Goal: Task Accomplishment & Management: Use online tool/utility

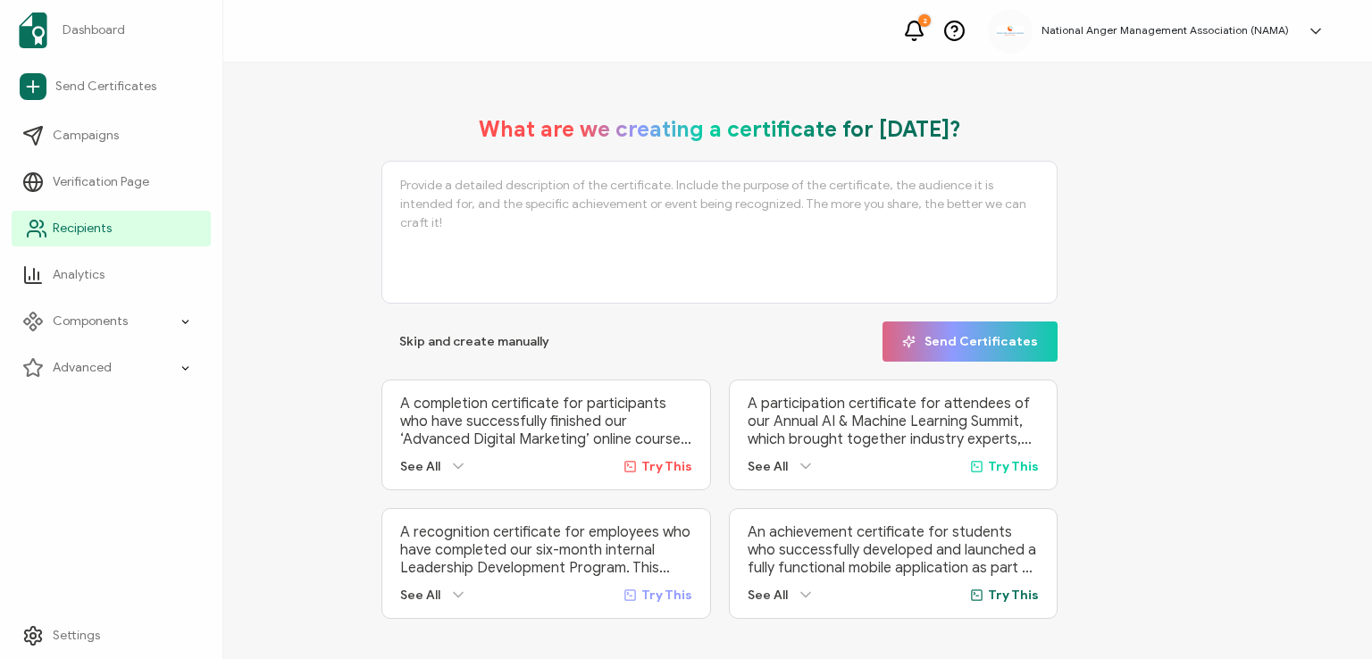
click at [64, 226] on span "Recipients" at bounding box center [82, 229] width 59 height 18
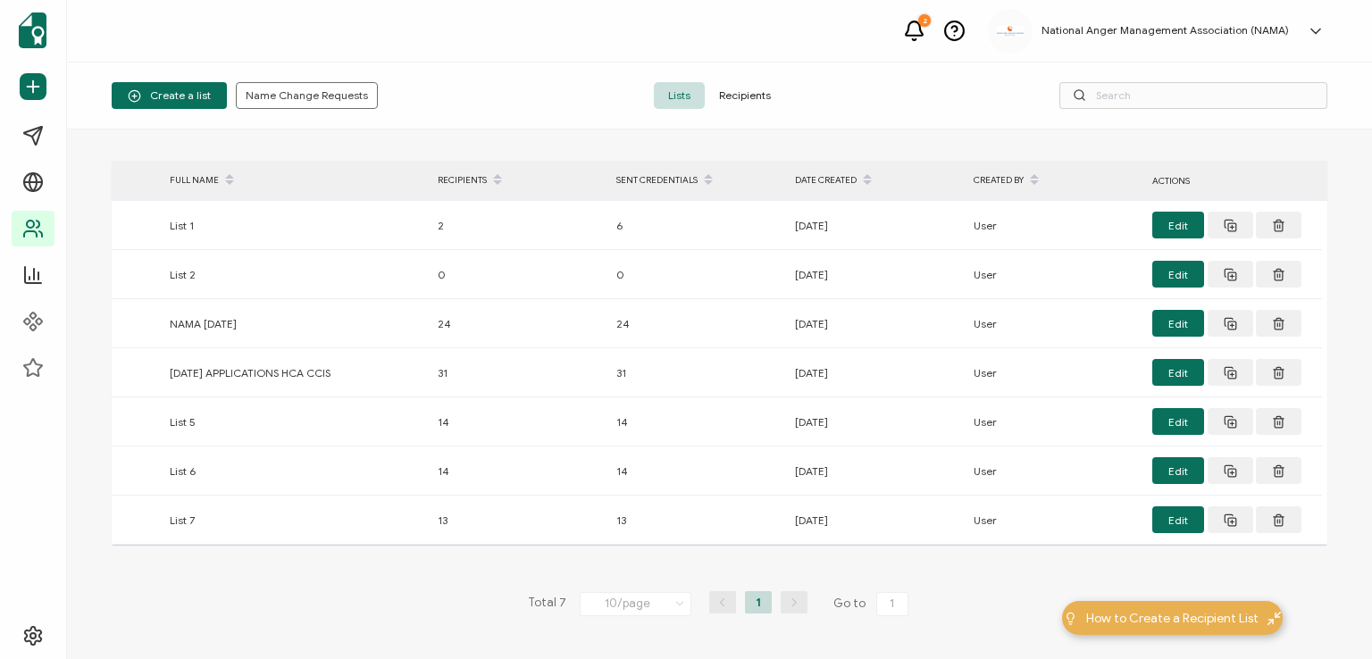
click at [738, 94] on span "Recipients" at bounding box center [745, 95] width 80 height 27
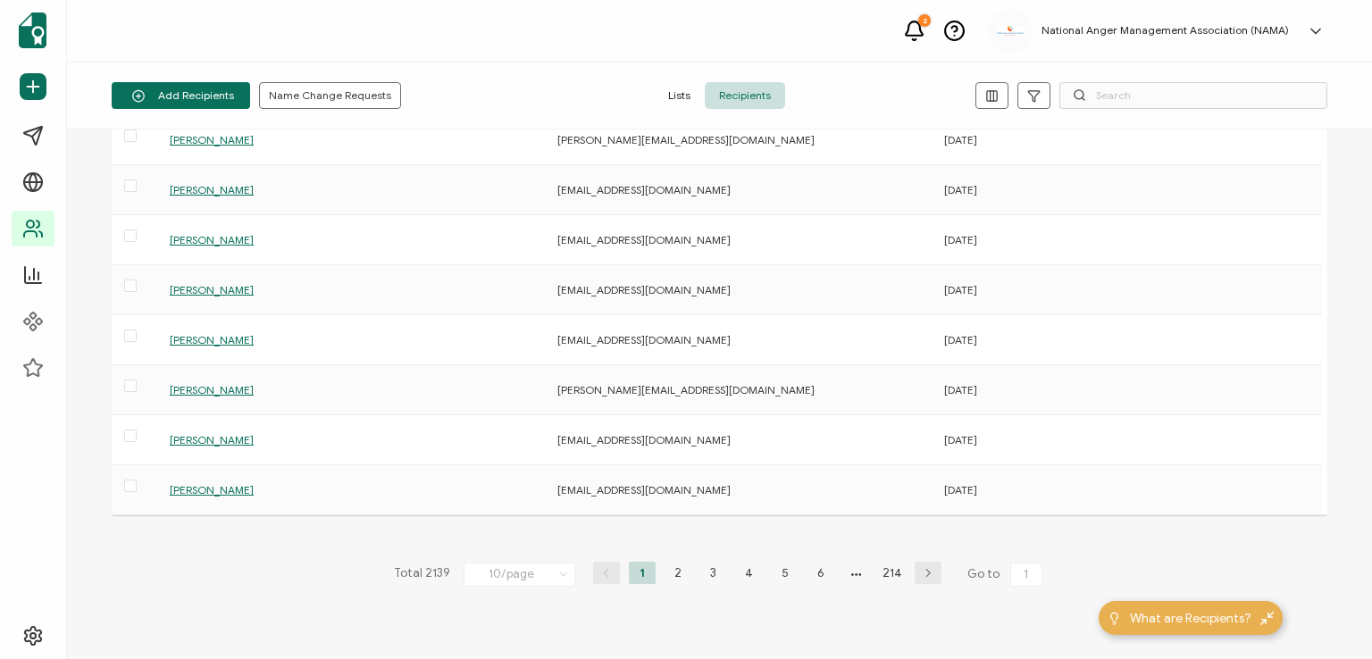
scroll to position [243, 0]
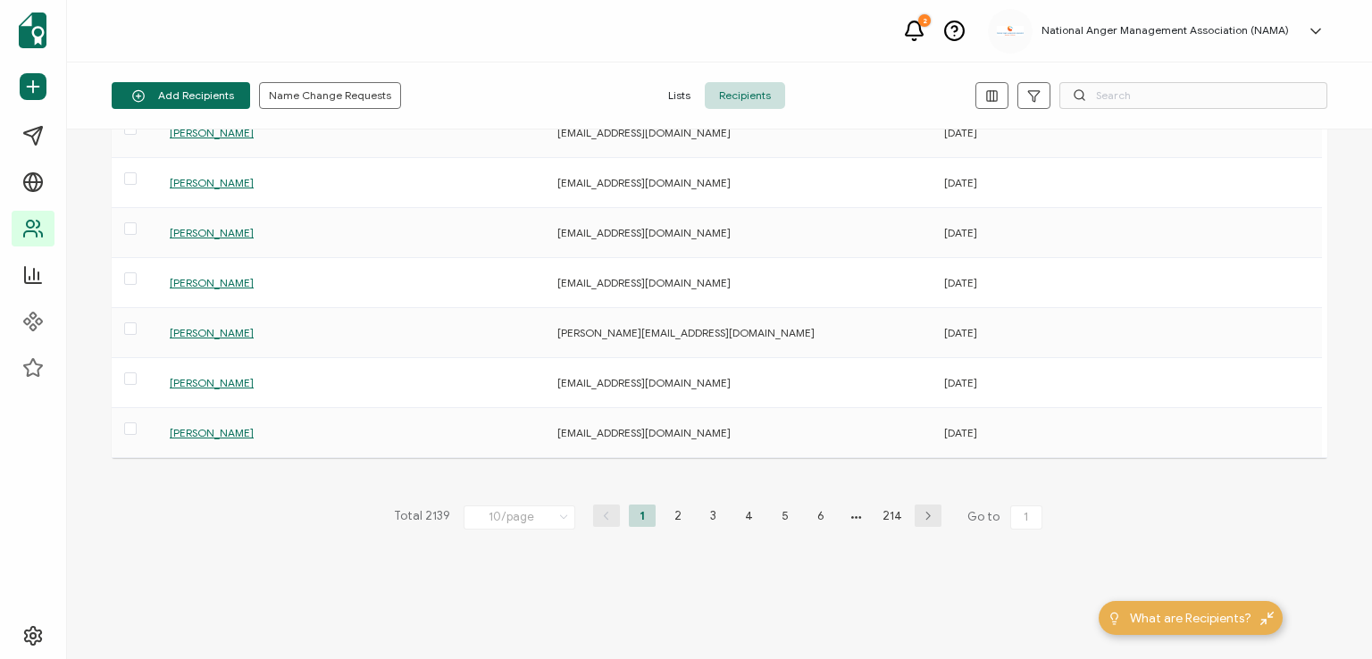
click at [558, 516] on icon at bounding box center [564, 517] width 18 height 20
click at [511, 438] on span "50/page" at bounding box center [499, 438] width 45 height 13
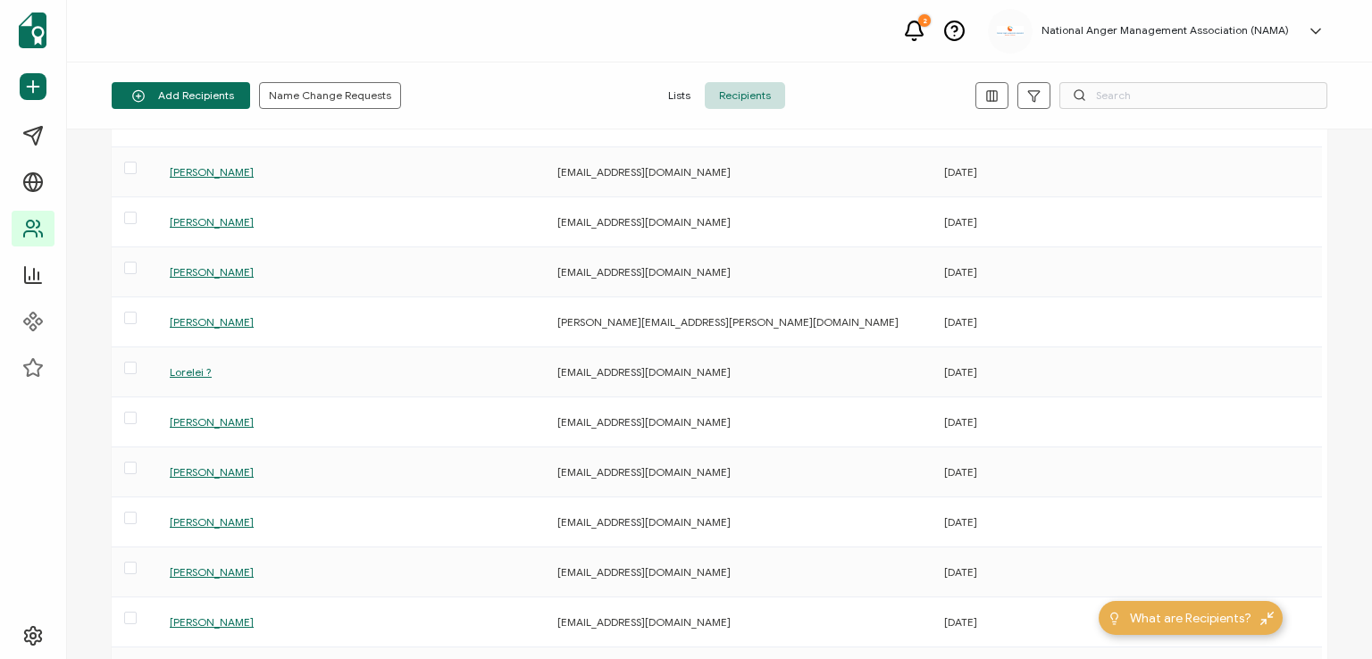
scroll to position [1608, 0]
click at [193, 364] on span "Lorelei ?" at bounding box center [191, 368] width 42 height 13
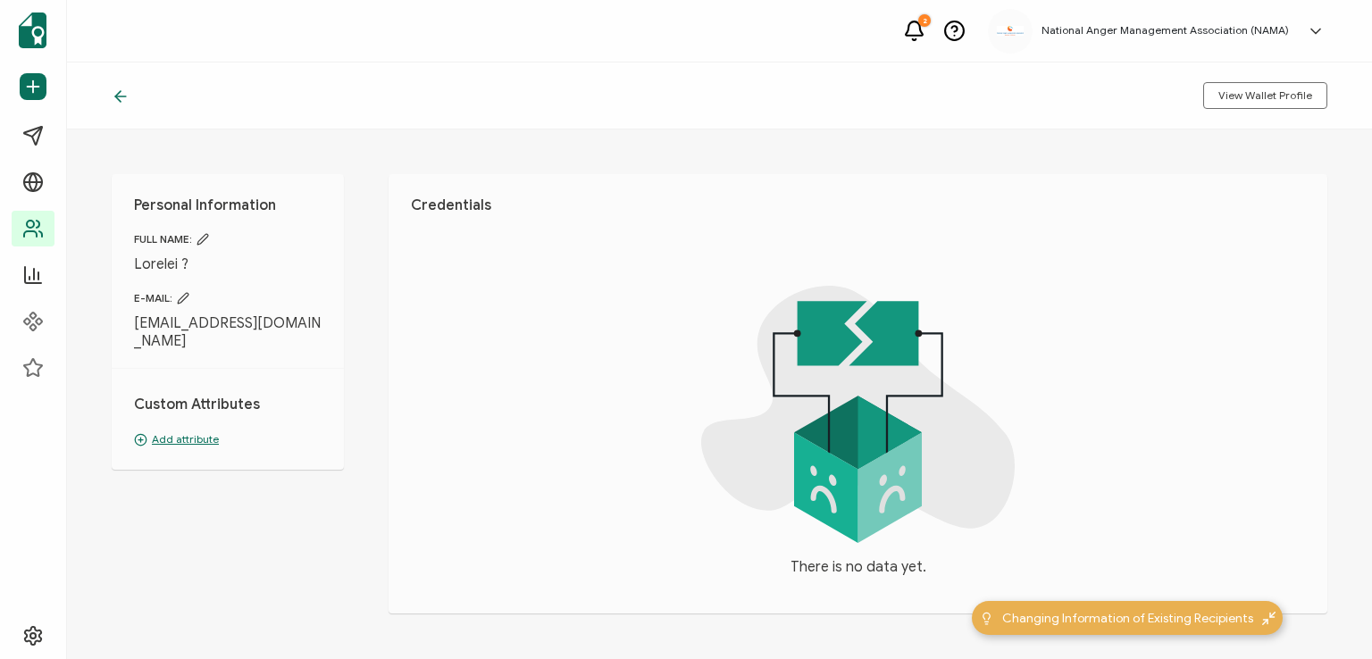
click at [200, 238] on icon at bounding box center [203, 239] width 13 height 13
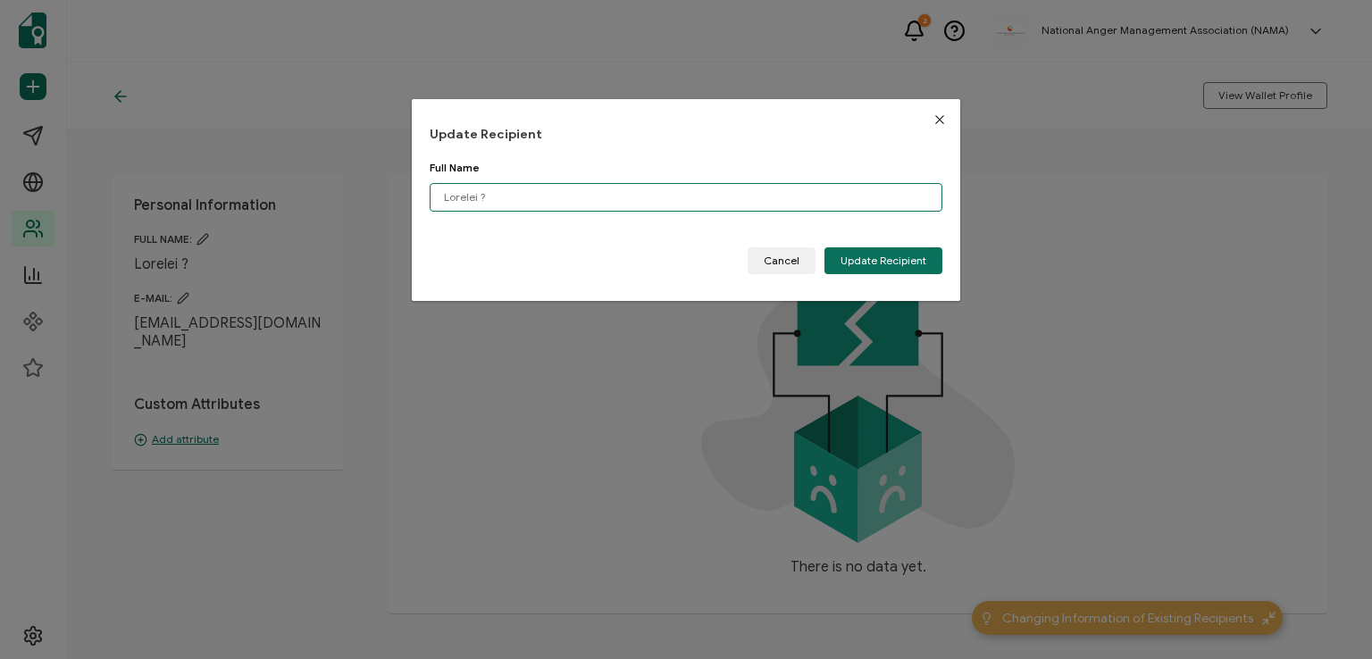
click at [503, 195] on input "Lorelei ?" at bounding box center [686, 197] width 513 height 29
type input "[PERSON_NAME]"
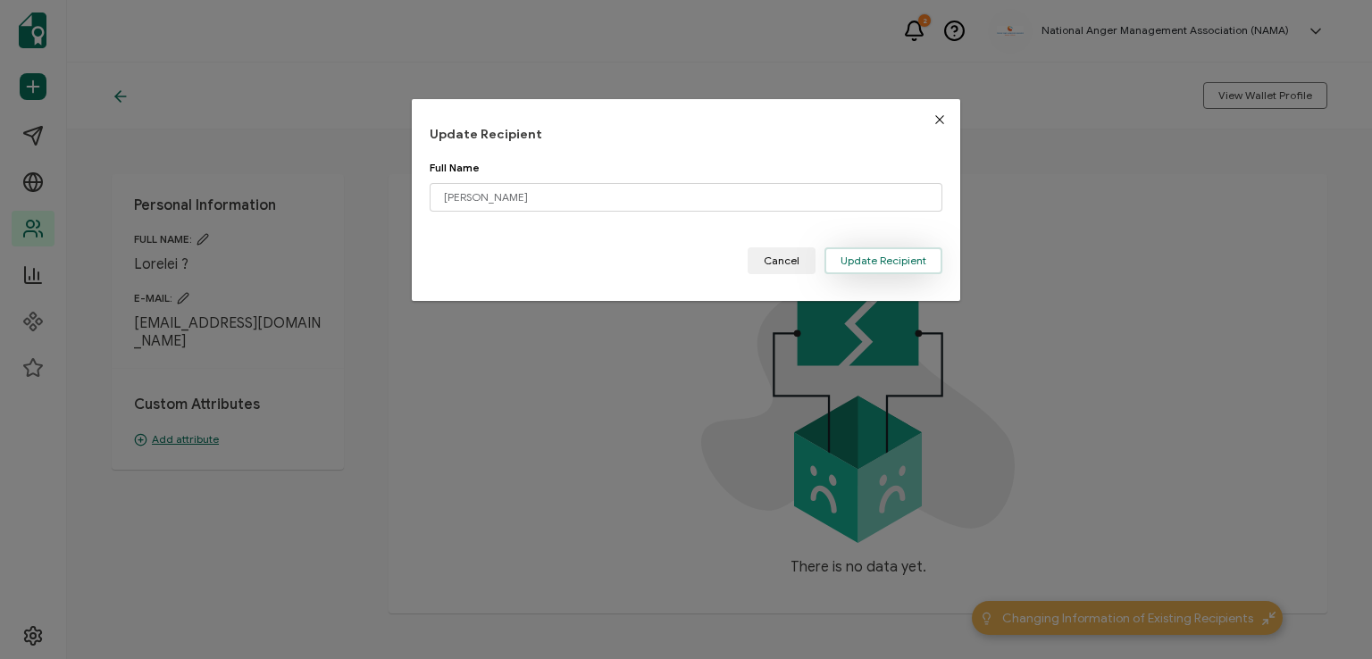
click at [841, 259] on span "Update Recipient" at bounding box center [884, 261] width 86 height 11
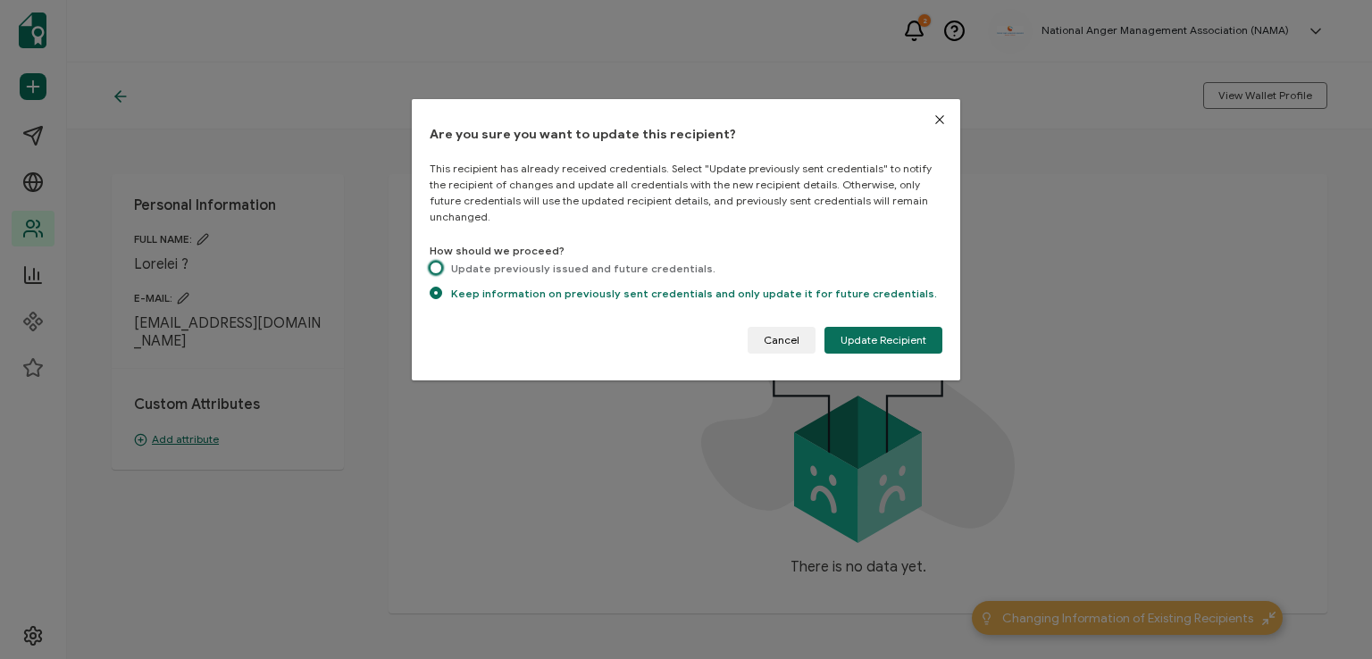
click at [433, 262] on span "dialog" at bounding box center [436, 268] width 13 height 13
click at [433, 262] on input "Update previously issued and future credentials." at bounding box center [436, 269] width 13 height 15
radio input "true"
radio input "false"
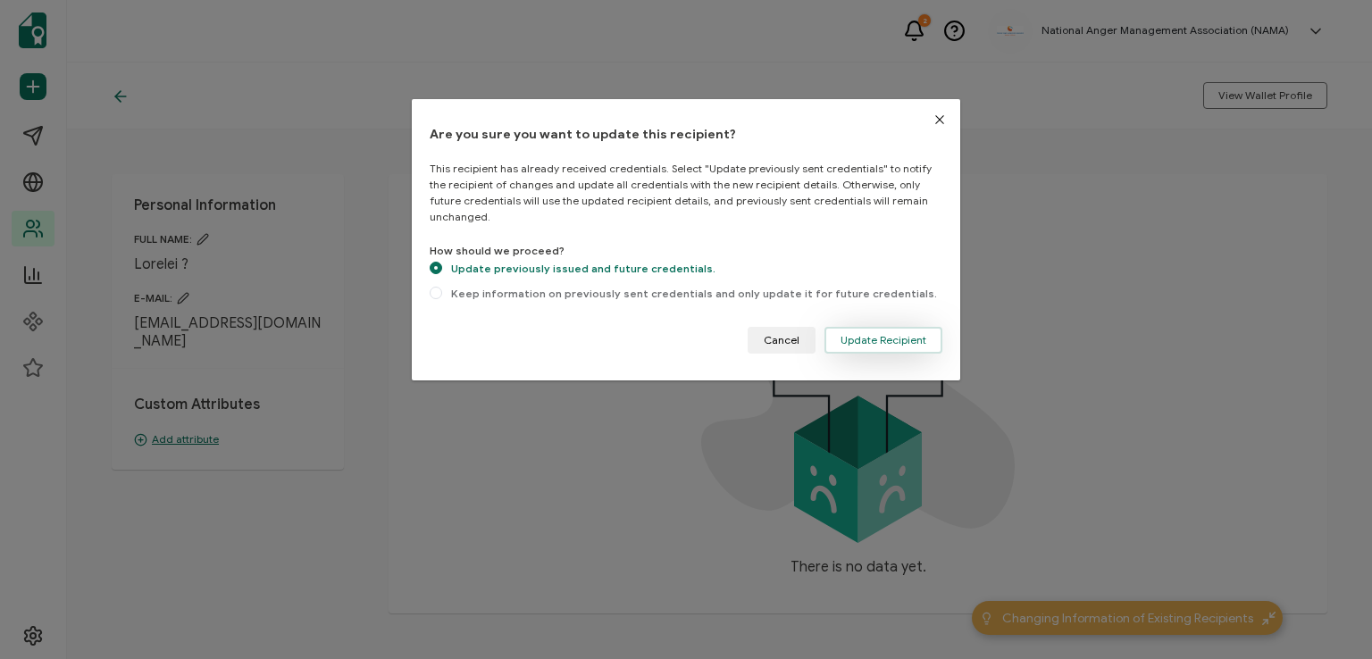
click at [853, 335] on span "Update Recipient" at bounding box center [884, 340] width 86 height 11
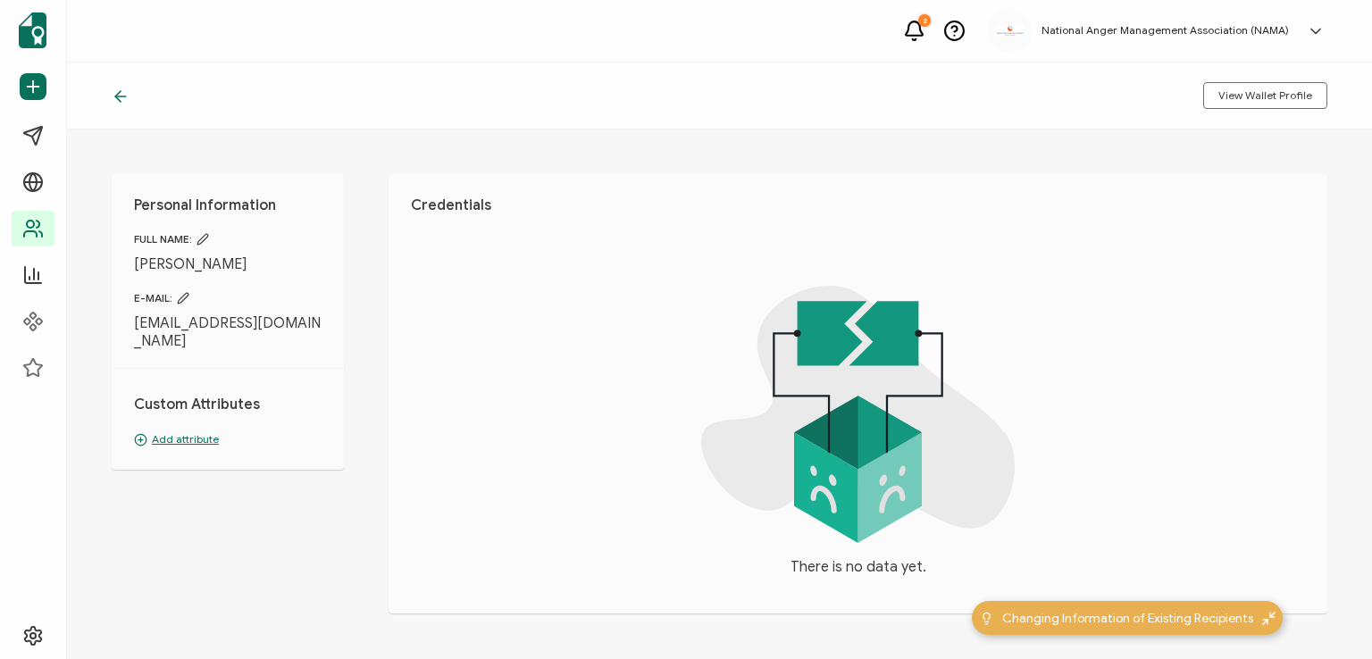
drag, startPoint x: 135, startPoint y: 265, endPoint x: 272, endPoint y: 254, distance: 137.2
click at [272, 254] on div "FULL NAME: [PERSON_NAME]" at bounding box center [228, 252] width 188 height 41
copy span "[PERSON_NAME]"
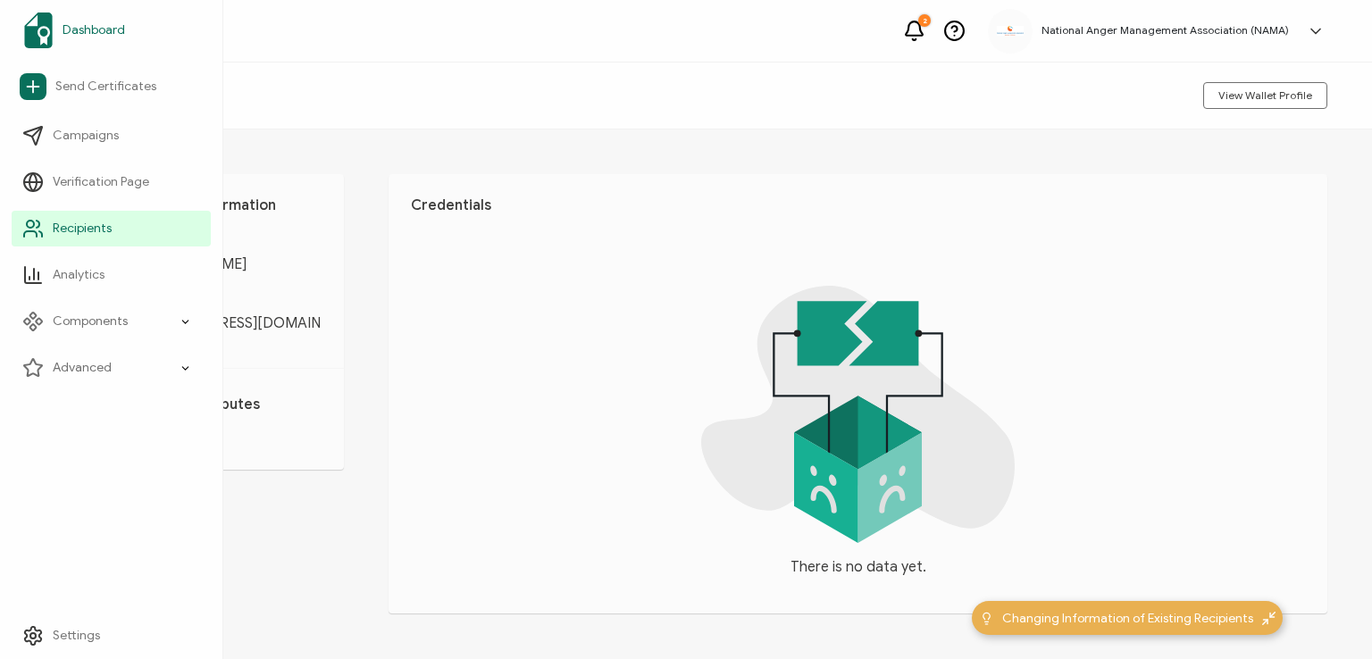
click at [78, 26] on span "Dashboard" at bounding box center [94, 30] width 63 height 18
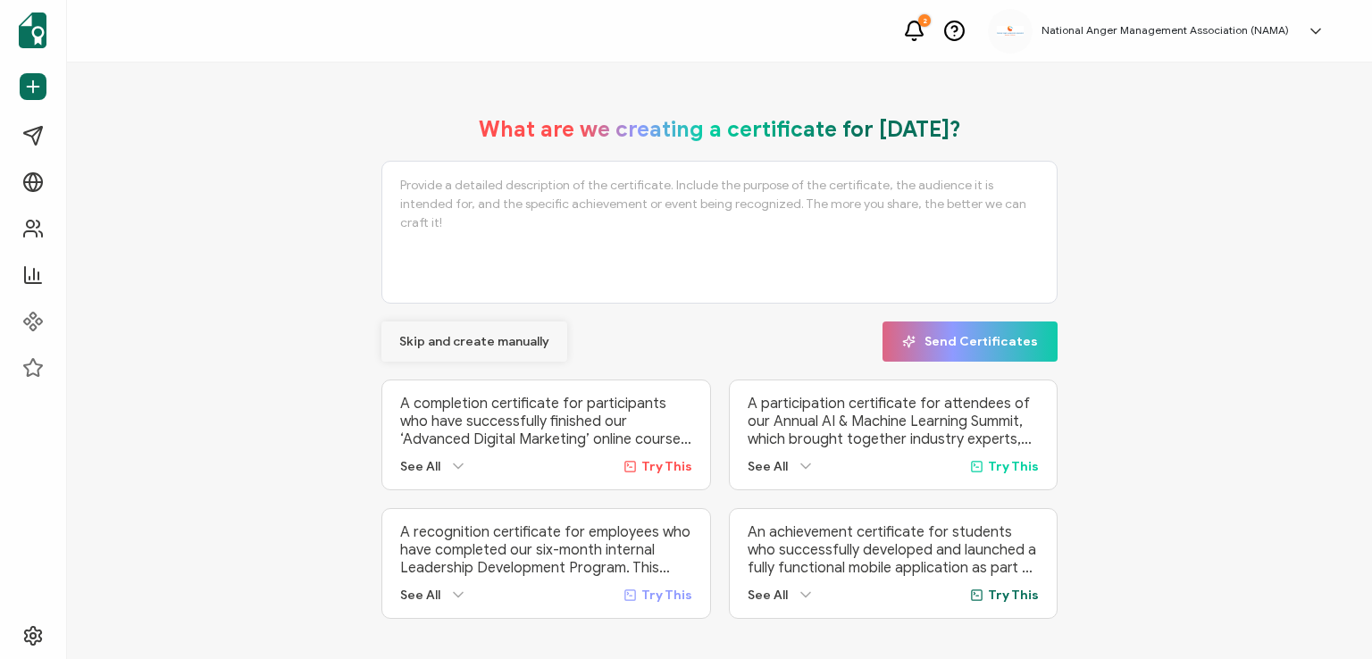
click at [460, 336] on span "Skip and create manually" at bounding box center [474, 342] width 150 height 13
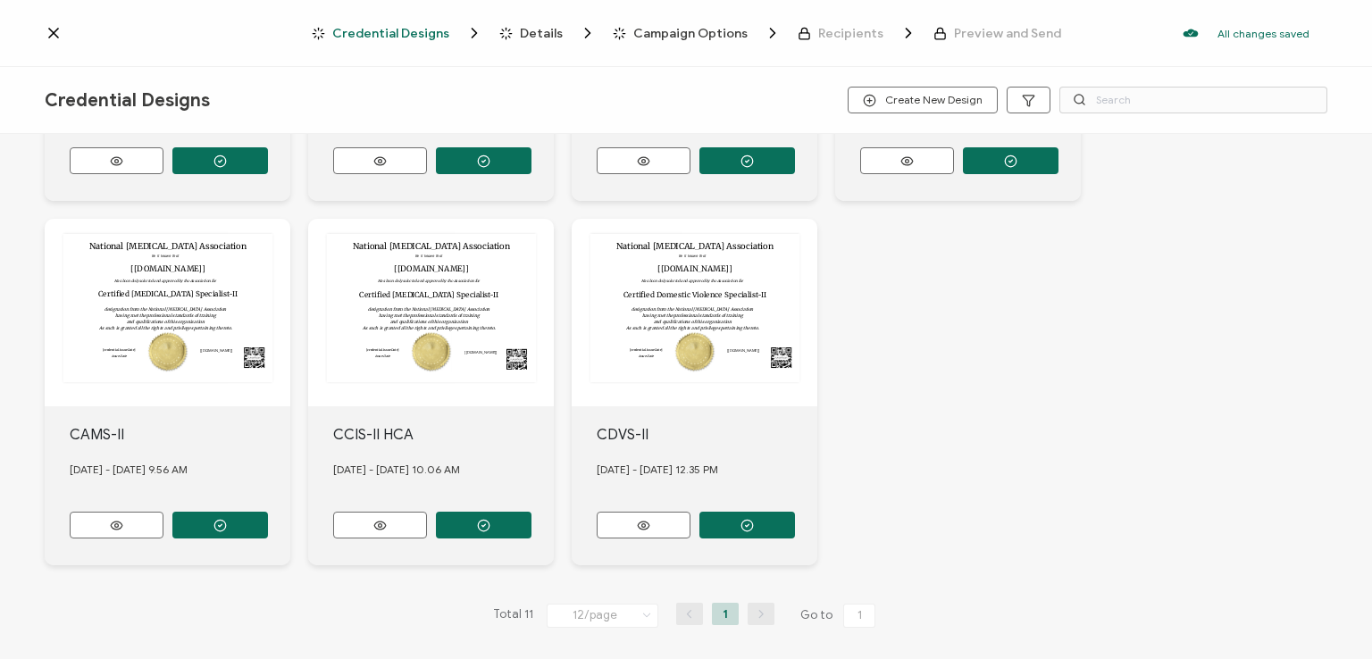
scroll to position [682, 0]
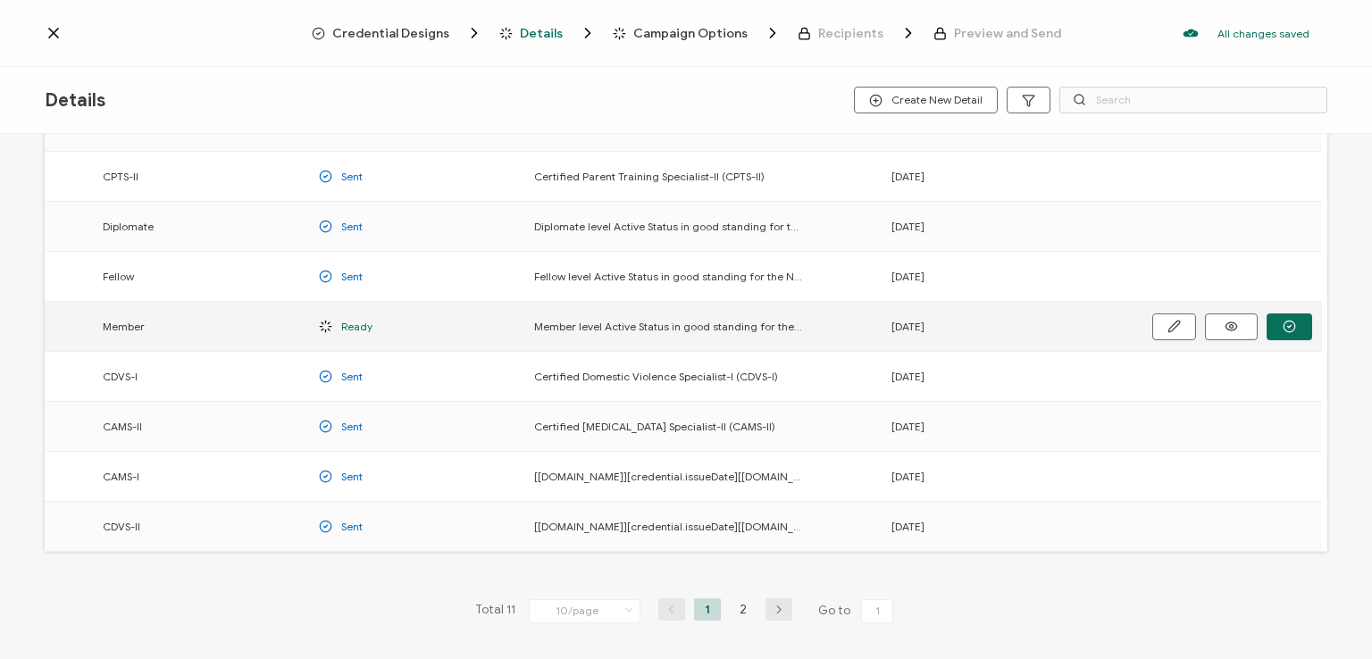
scroll to position [235, 0]
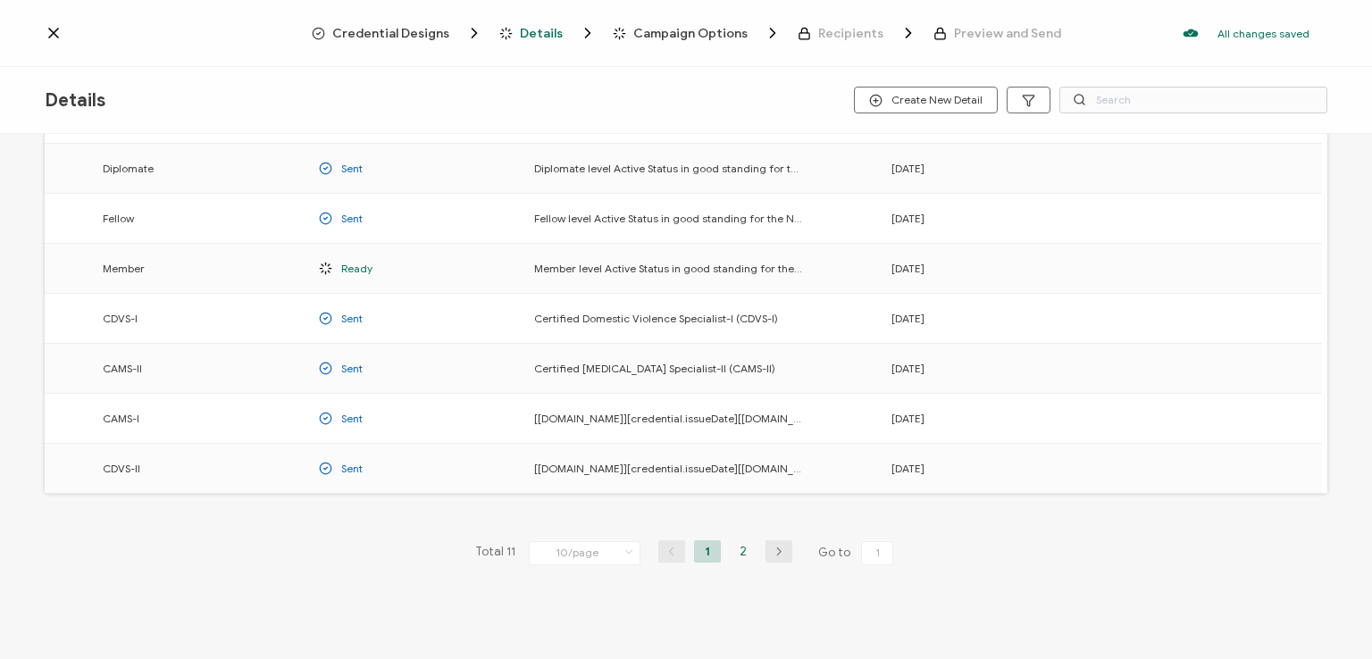
click at [737, 549] on li "2" at bounding box center [743, 552] width 27 height 22
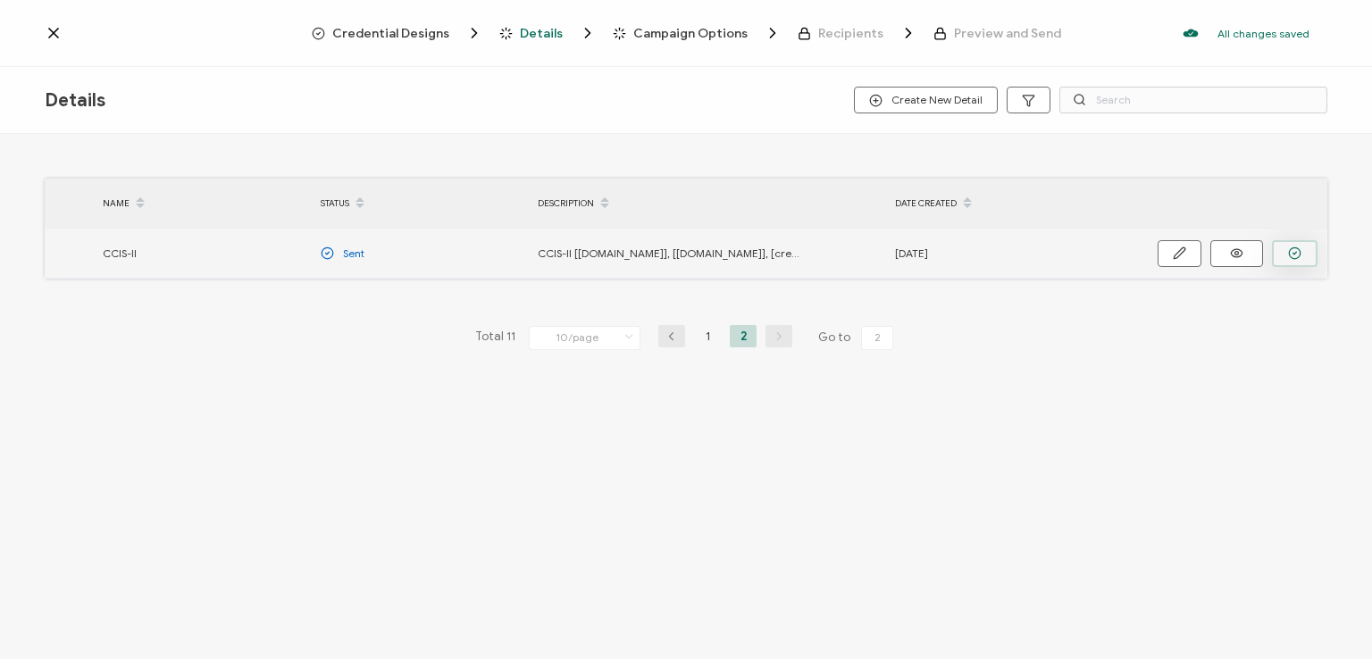
click at [1288, 251] on icon "button" at bounding box center [1294, 253] width 13 height 13
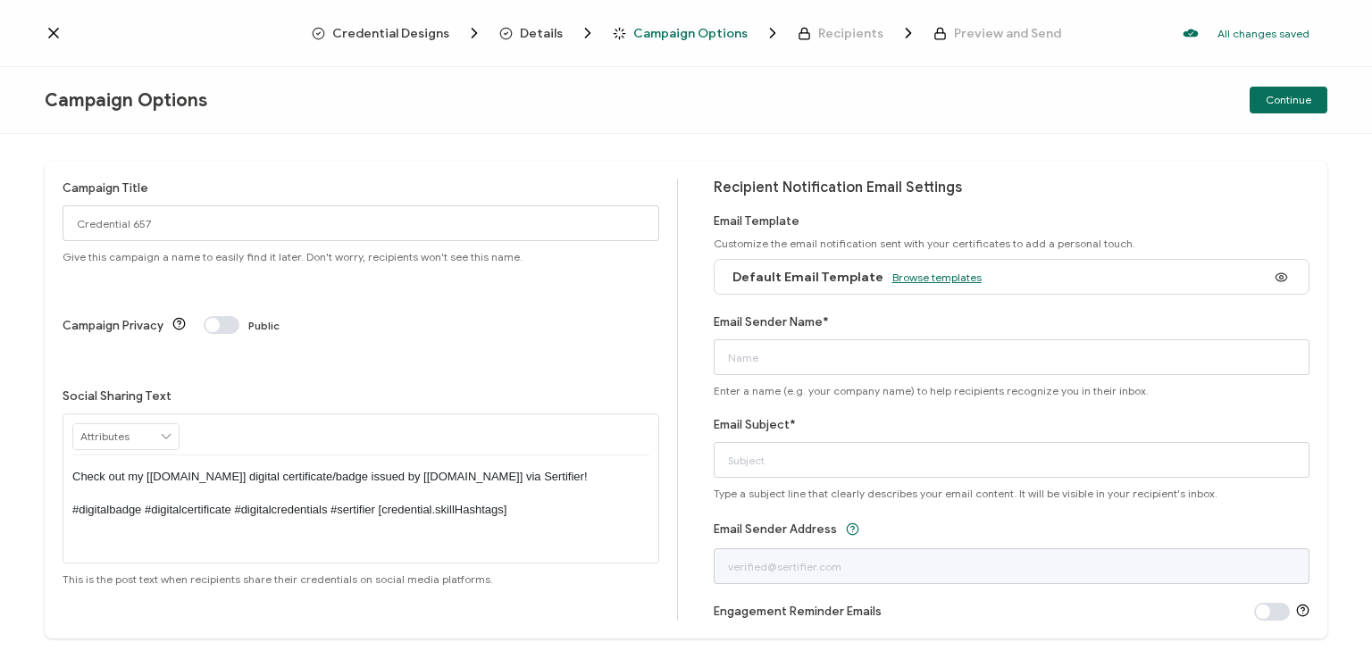
click at [916, 278] on span "Browse templates" at bounding box center [937, 277] width 89 height 13
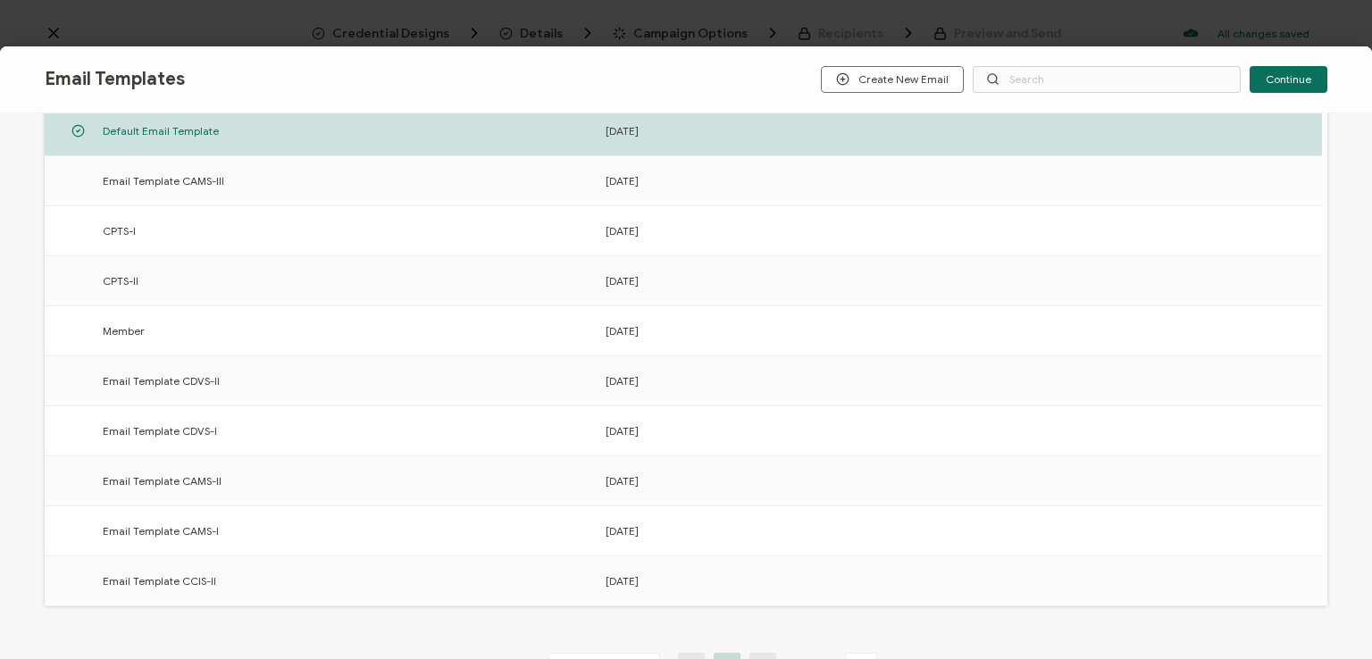
scroll to position [278, 0]
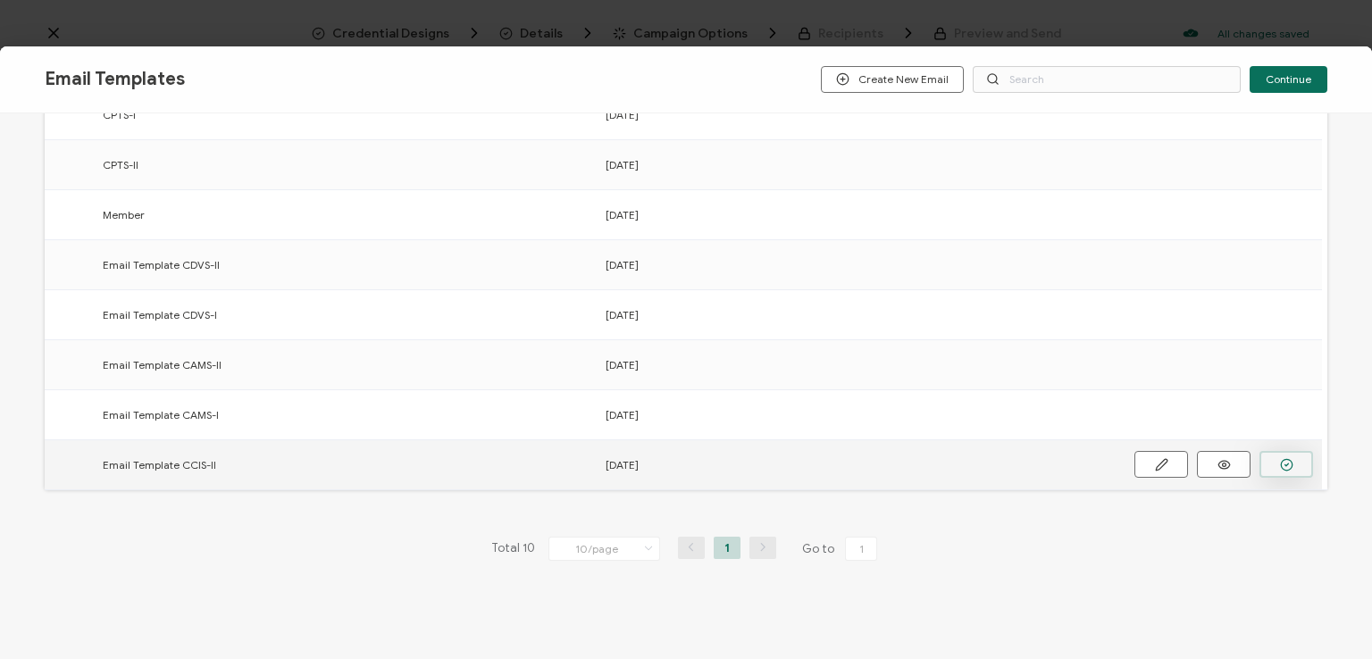
click at [0, 0] on icon "button" at bounding box center [0, 0] width 0 height 0
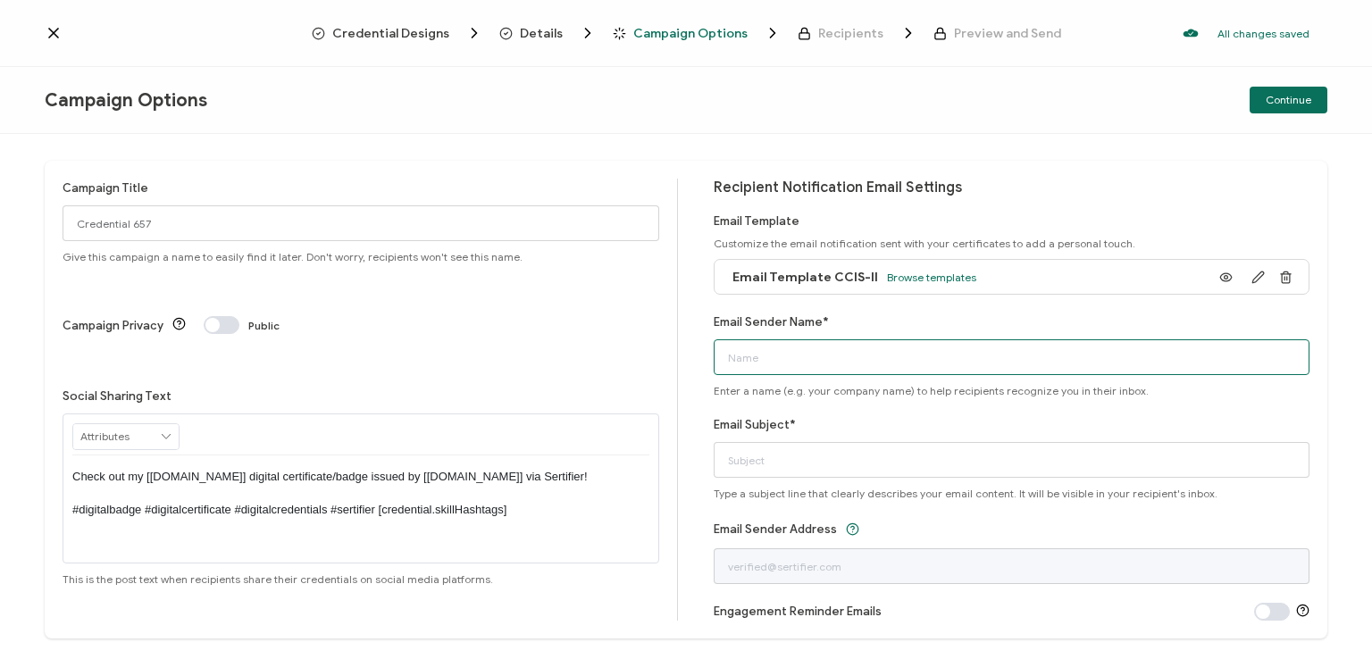
click at [915, 356] on input "Email Sender Name*" at bounding box center [1012, 358] width 597 height 36
type input "National [MEDICAL_DATA] Association"
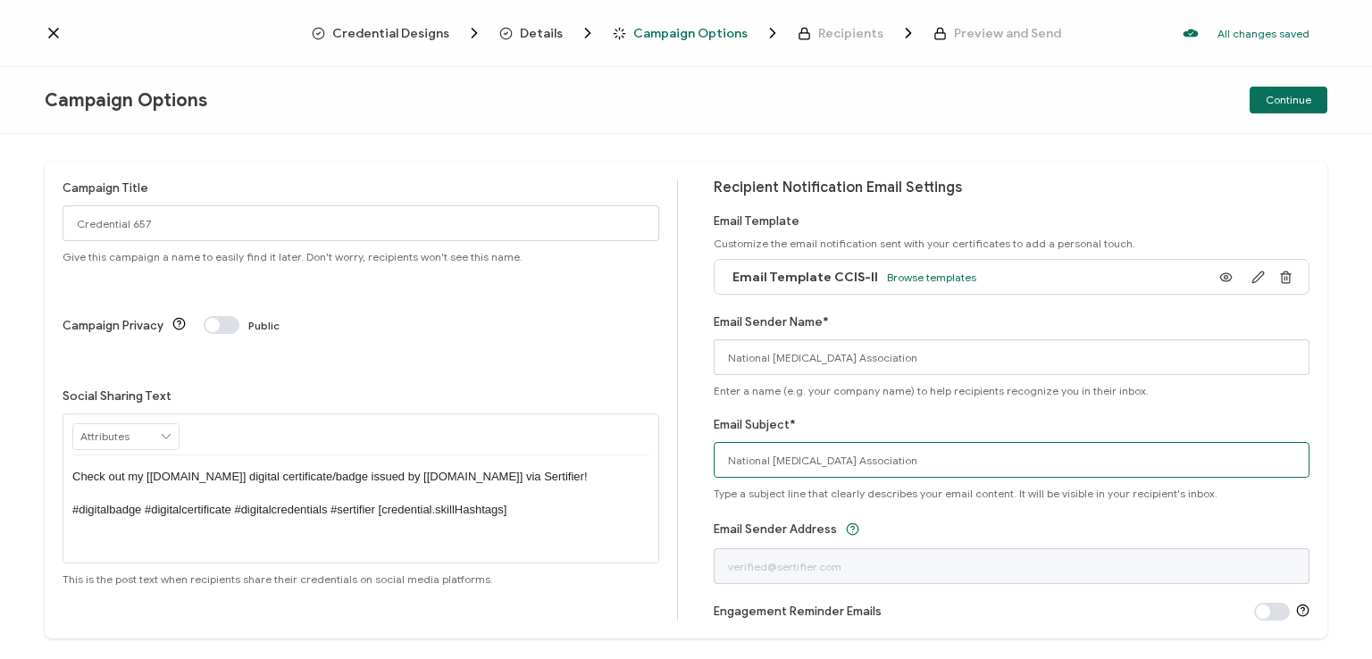
drag, startPoint x: 926, startPoint y: 464, endPoint x: 647, endPoint y: 479, distance: 279.2
click at [647, 479] on div "Campaign Title Credential 657 Give this campaign a name to easily find it later…" at bounding box center [686, 400] width 1283 height 478
type input "CCIS-II digital certificate"
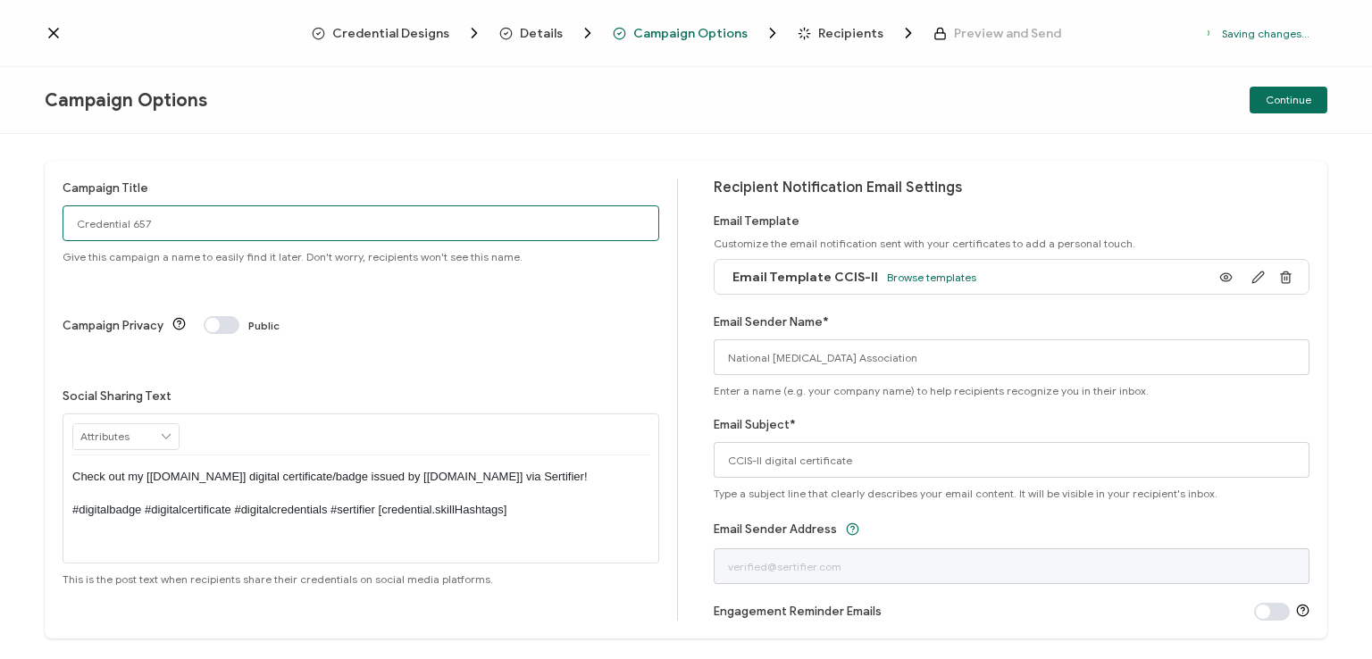
drag, startPoint x: 230, startPoint y: 227, endPoint x: 38, endPoint y: 225, distance: 192.1
click at [38, 225] on div "Campaign Title Credential 657 Give this campaign a name to easily find it later…" at bounding box center [686, 396] width 1372 height 525
paste input "[PERSON_NAME]"
type input "CCIS-II HCA 1 [PERSON_NAME]"
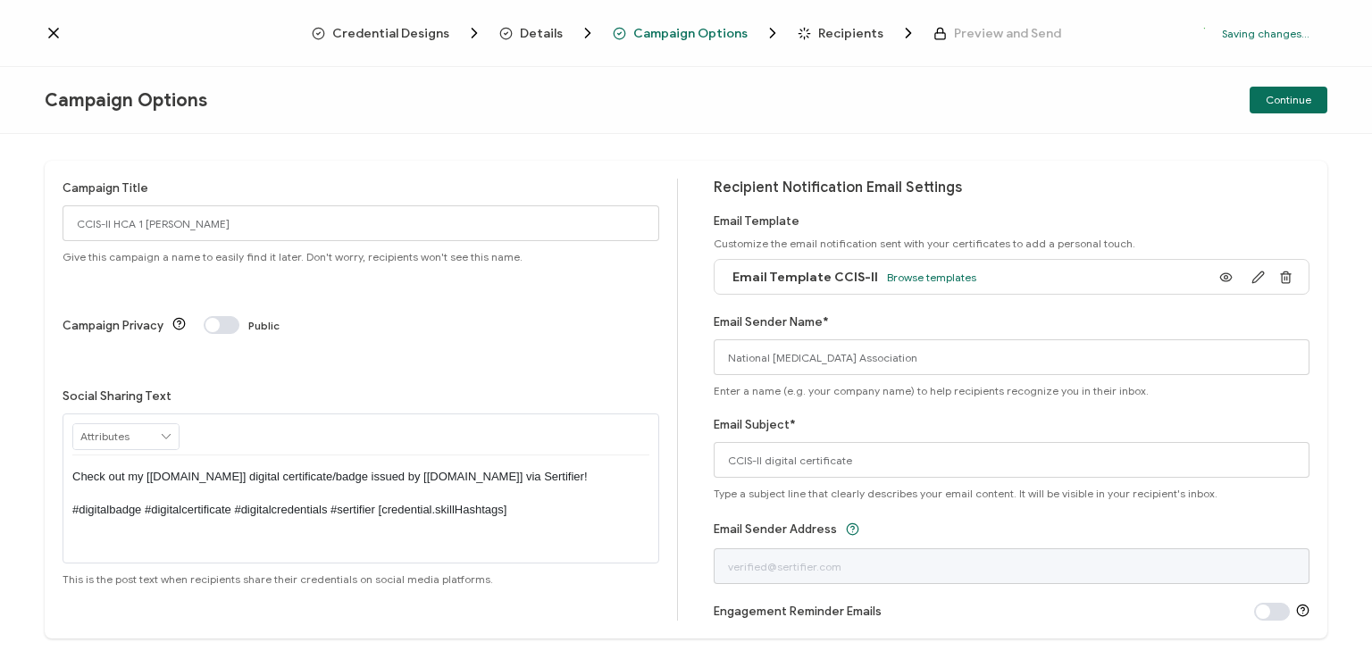
click at [354, 469] on p "Check out my [[DOMAIN_NAME]] digital certificate/badge issued by [[DOMAIN_NAME]…" at bounding box center [360, 493] width 577 height 49
click at [700, 76] on div "Campaign Options Continue" at bounding box center [686, 100] width 1372 height 67
click at [956, 85] on div "Campaign Options Continue" at bounding box center [686, 100] width 1372 height 67
click at [1285, 95] on span "Continue" at bounding box center [1289, 100] width 46 height 11
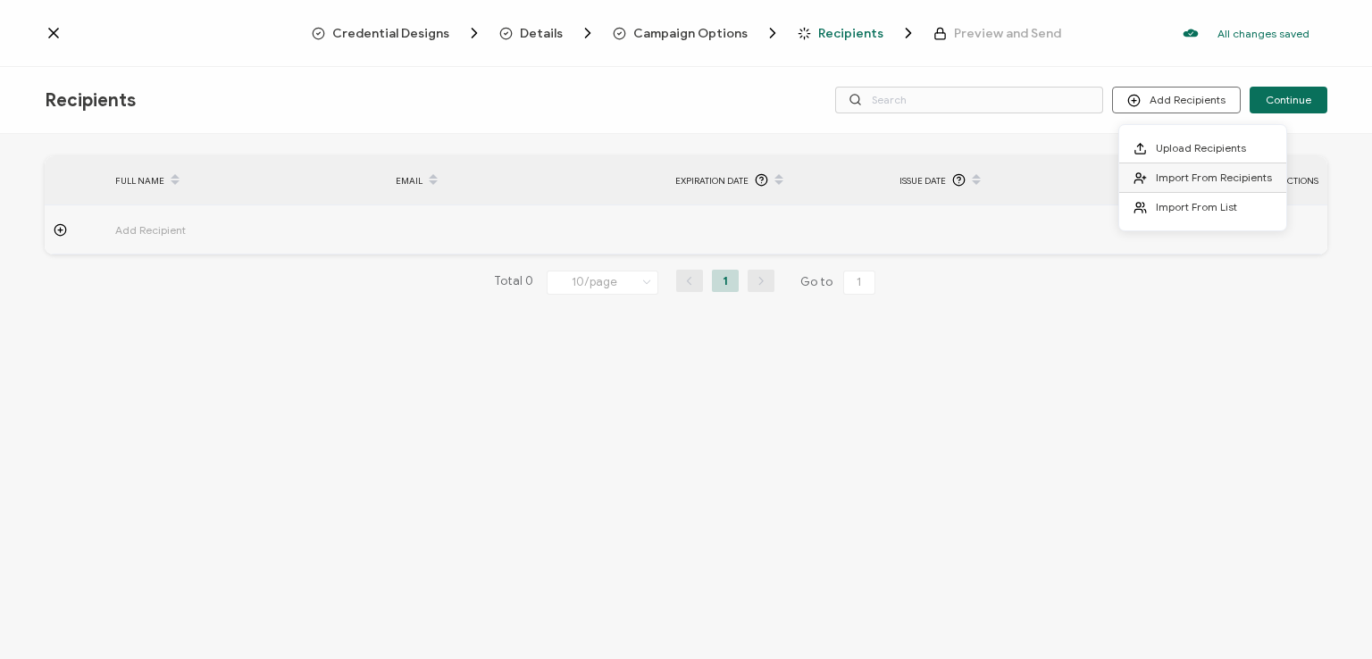
click at [1179, 175] on span "Import From Recipients" at bounding box center [1214, 177] width 116 height 13
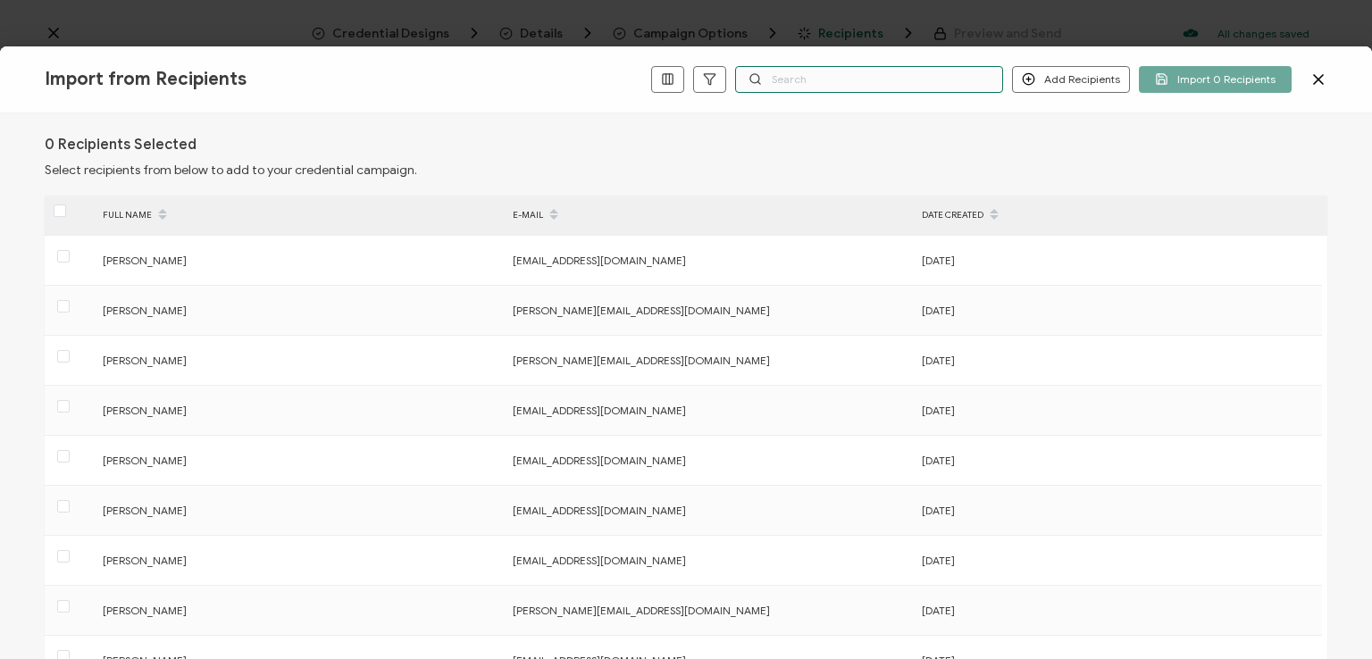
paste input "[PERSON_NAME]"
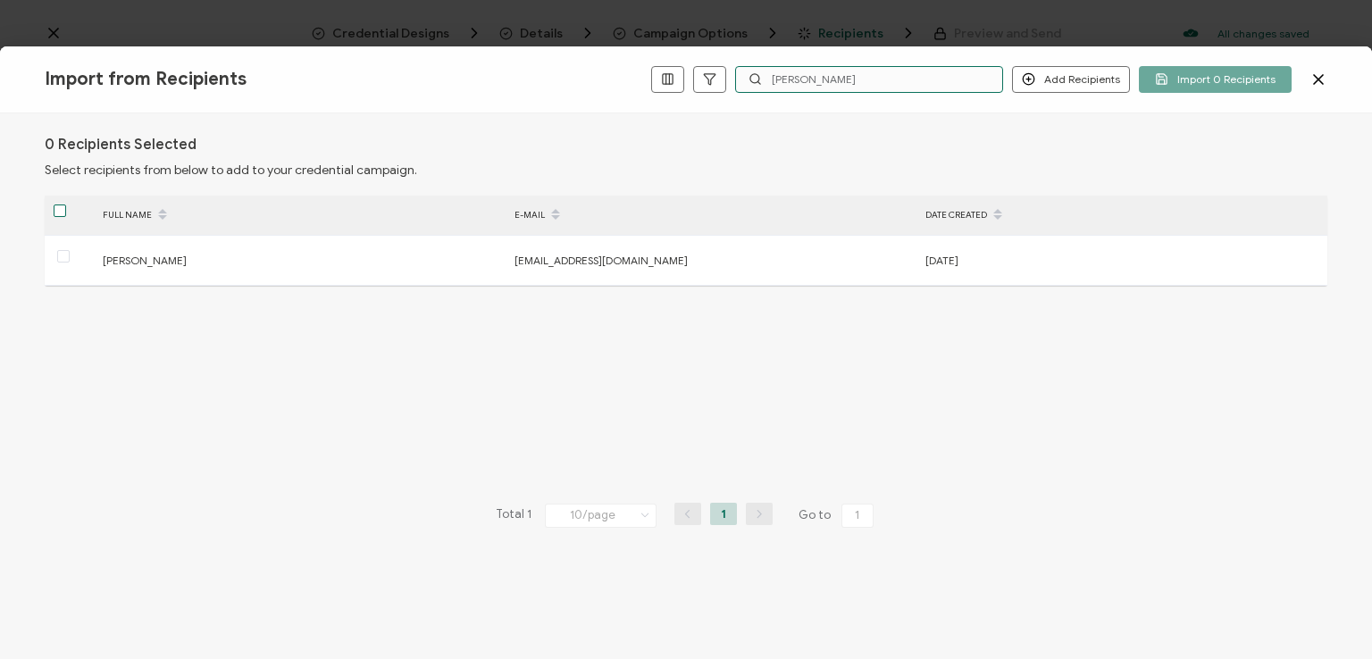
type input "[PERSON_NAME]"
click at [61, 215] on span at bounding box center [60, 211] width 13 height 13
click at [66, 205] on input "checkbox" at bounding box center [66, 205] width 0 height 0
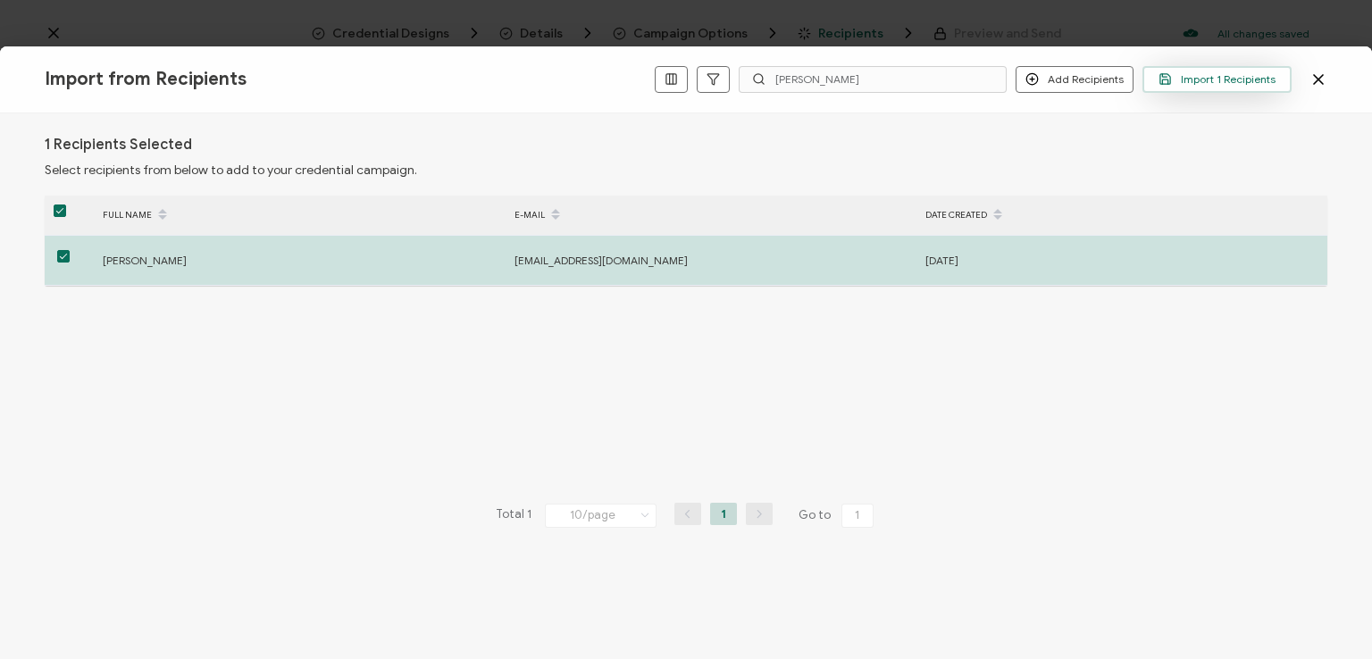
click at [1197, 83] on span "Import 1 Recipients" at bounding box center [1217, 78] width 117 height 13
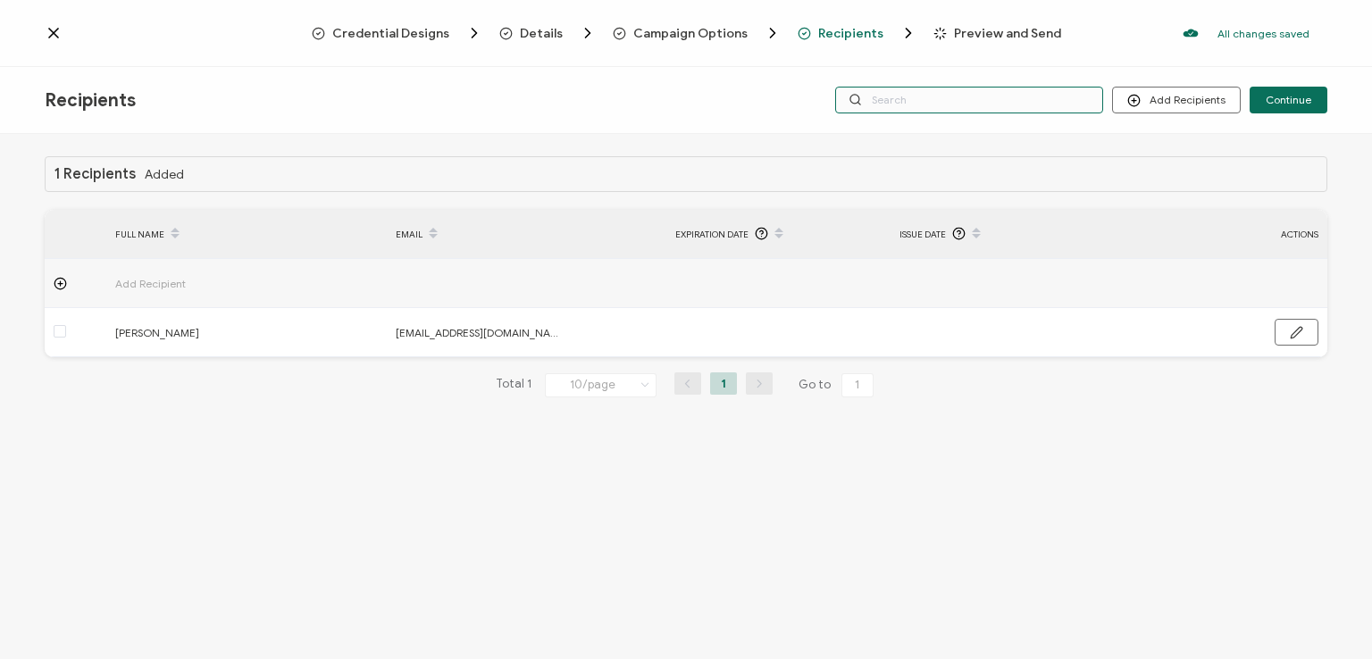
click at [975, 105] on input "text" at bounding box center [969, 100] width 268 height 27
click at [966, 67] on div "Recipients Add Recipients Upload Recipients Import From Recipients Import From …" at bounding box center [686, 100] width 1372 height 67
click at [943, 132] on div "Recipients Add Recipients Upload Recipients Import From Recipients Import From …" at bounding box center [686, 100] width 1372 height 67
click at [940, 94] on input "text" at bounding box center [969, 100] width 268 height 27
click at [947, 126] on div "Recipients Add Recipients Upload Recipients Import From Recipients Import From …" at bounding box center [686, 100] width 1372 height 67
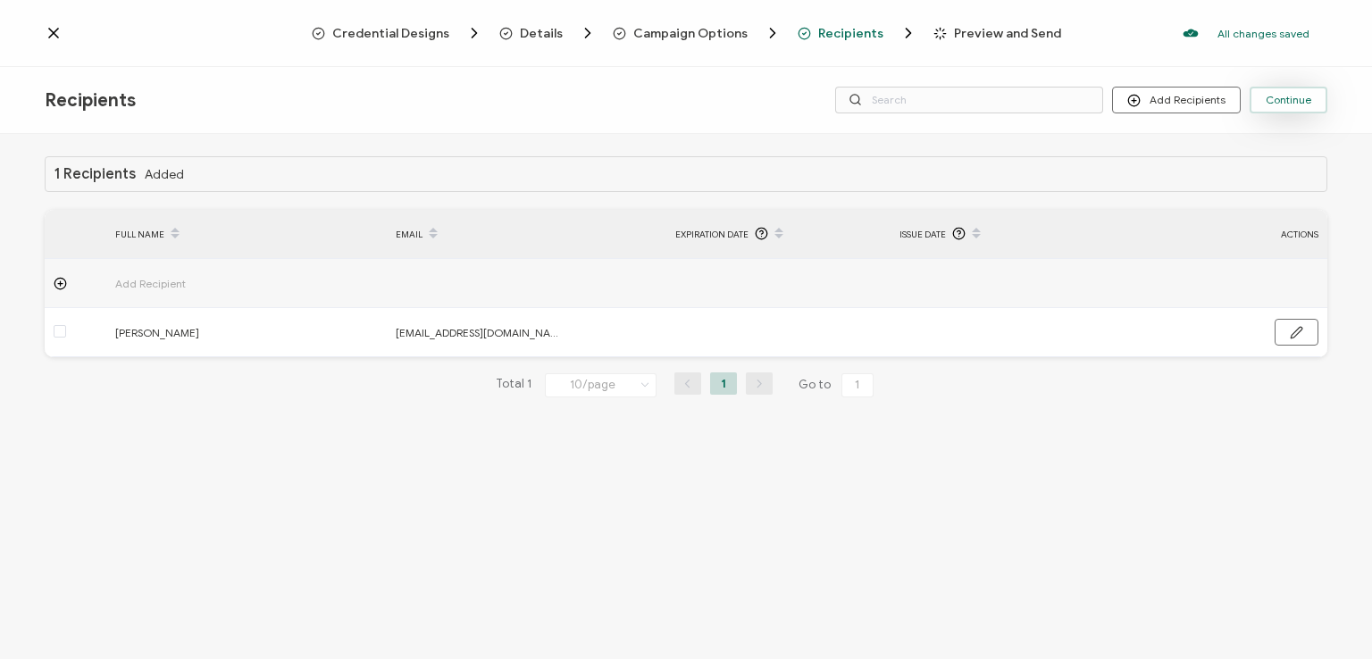
click at [1283, 96] on span "Continue" at bounding box center [1289, 100] width 46 height 11
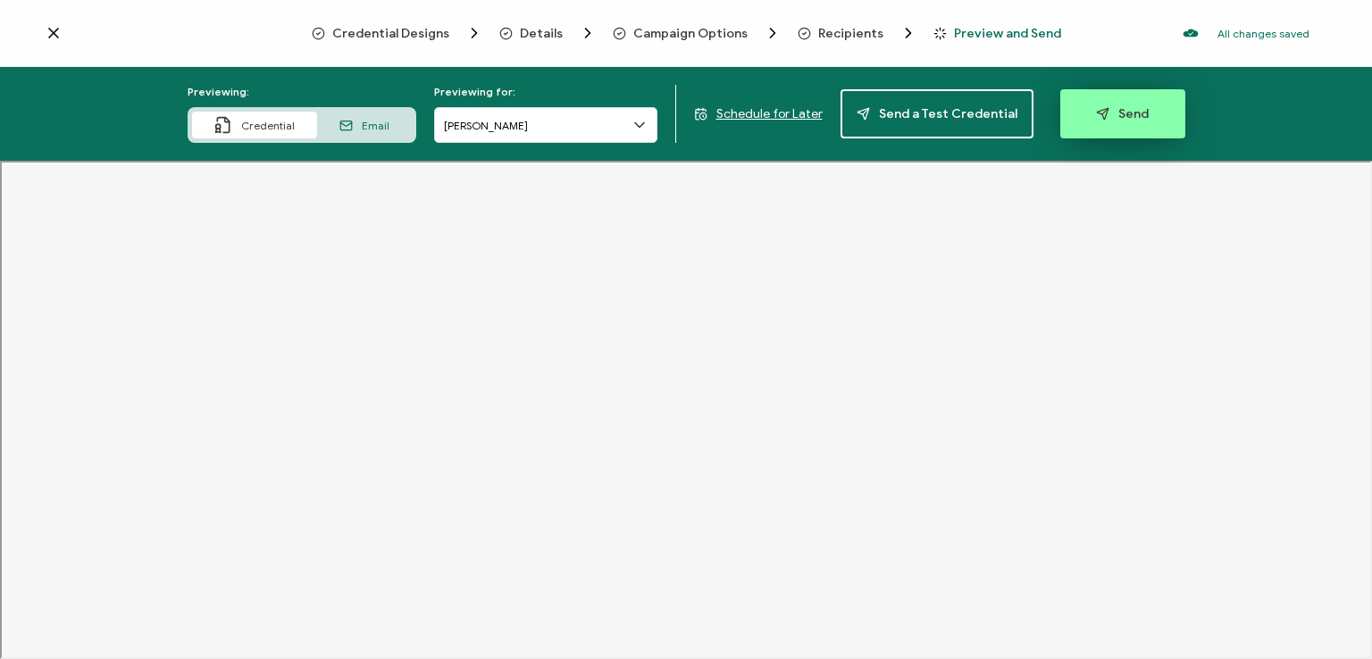
click at [1105, 112] on span "Send" at bounding box center [1122, 113] width 53 height 13
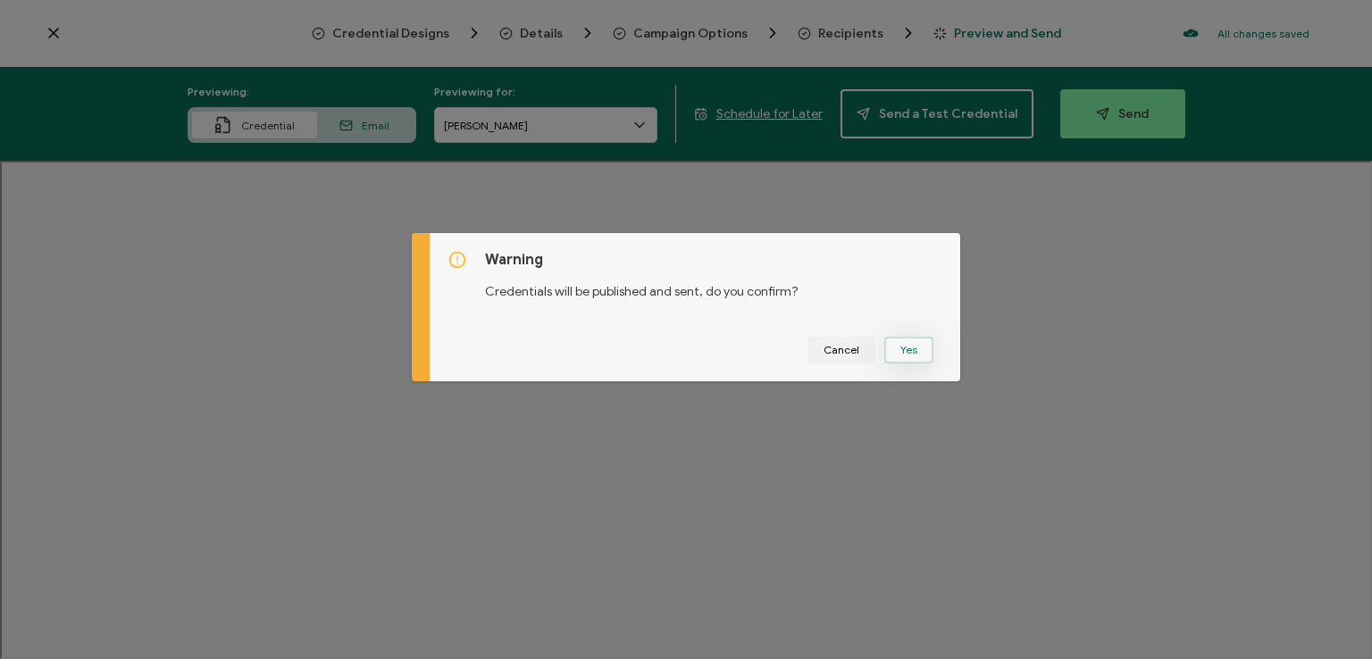
click at [899, 345] on button "Yes" at bounding box center [909, 350] width 49 height 27
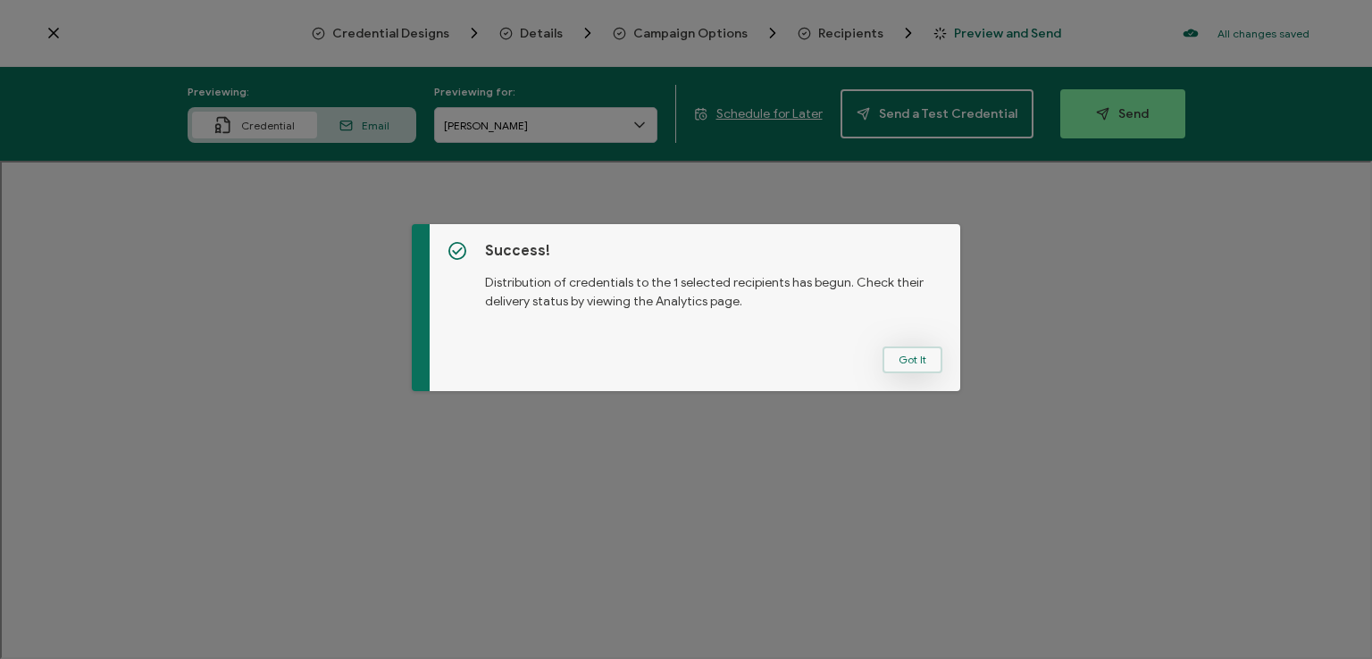
click at [919, 353] on button "Got It" at bounding box center [913, 360] width 60 height 27
